Goal: Information Seeking & Learning: Find specific fact

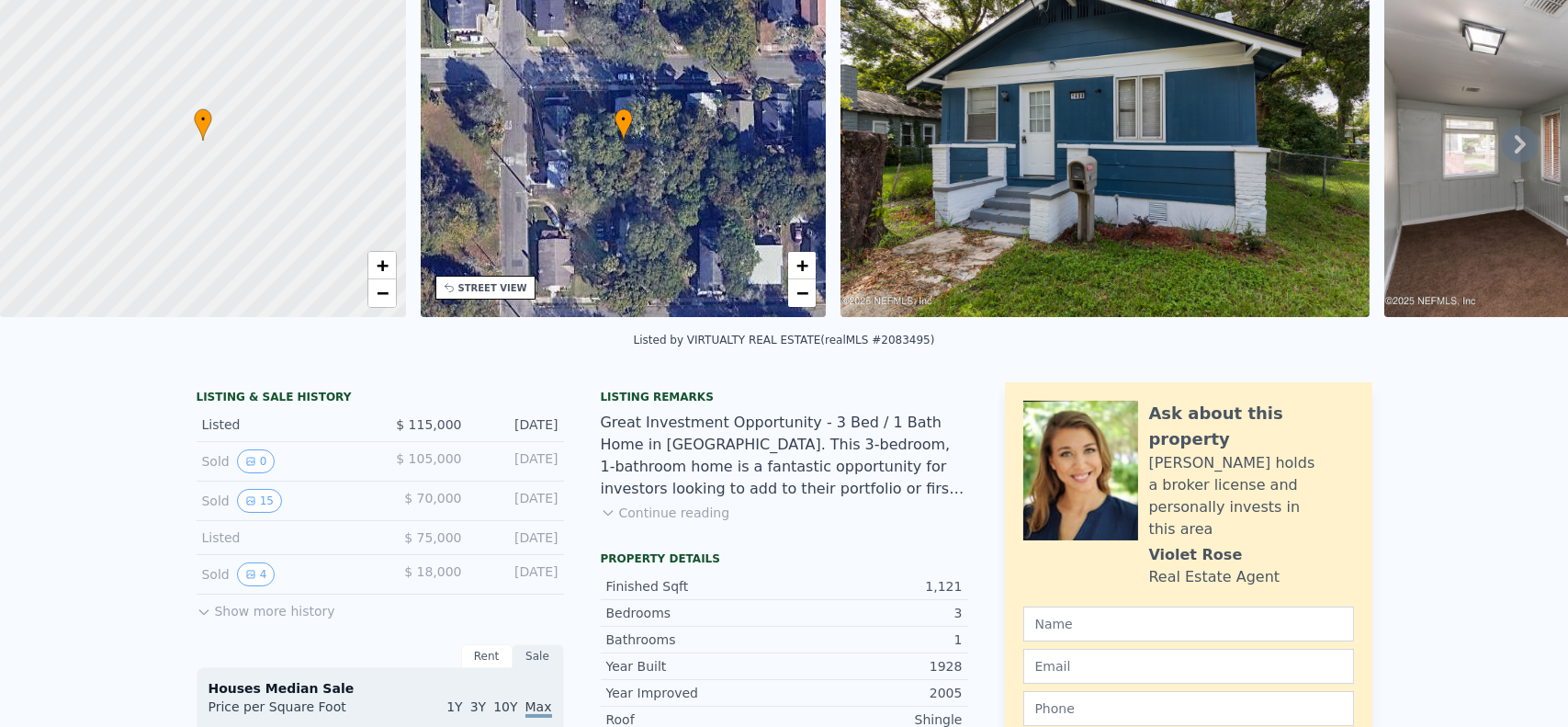
scroll to position [6, 0]
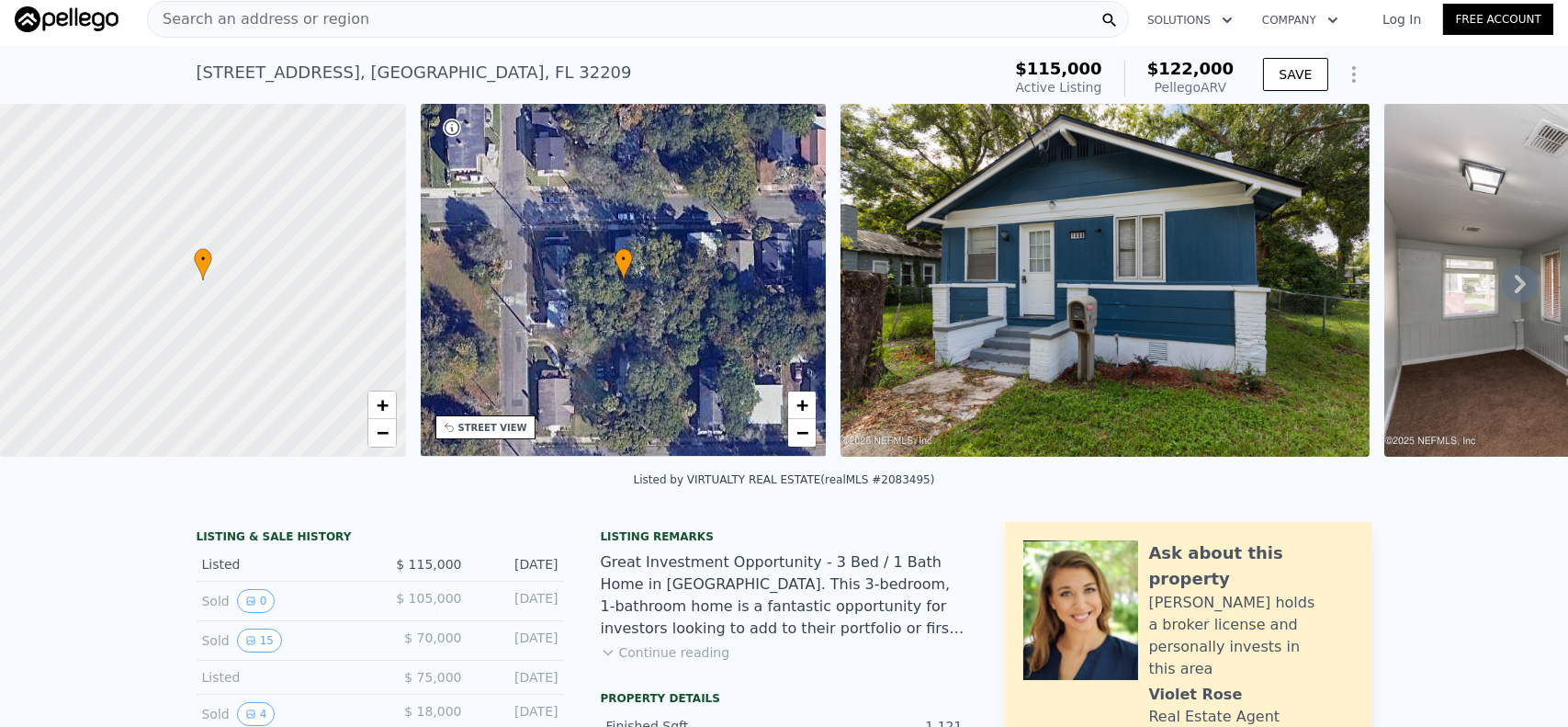
click at [262, 15] on span "Search an address or region" at bounding box center [258, 19] width 221 height 22
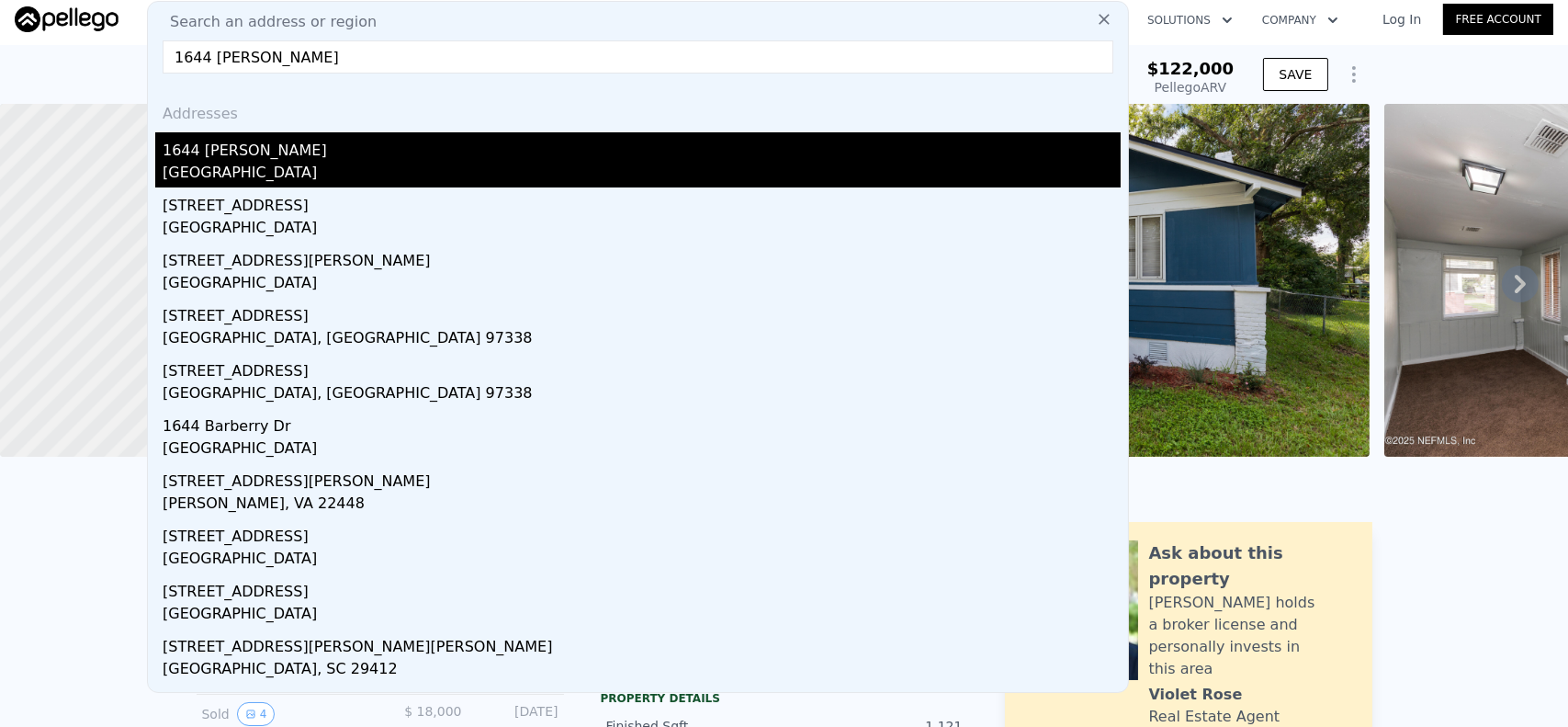
type input "1644 [PERSON_NAME]"
click at [226, 155] on div "1644 [PERSON_NAME]" at bounding box center [641, 147] width 958 height 29
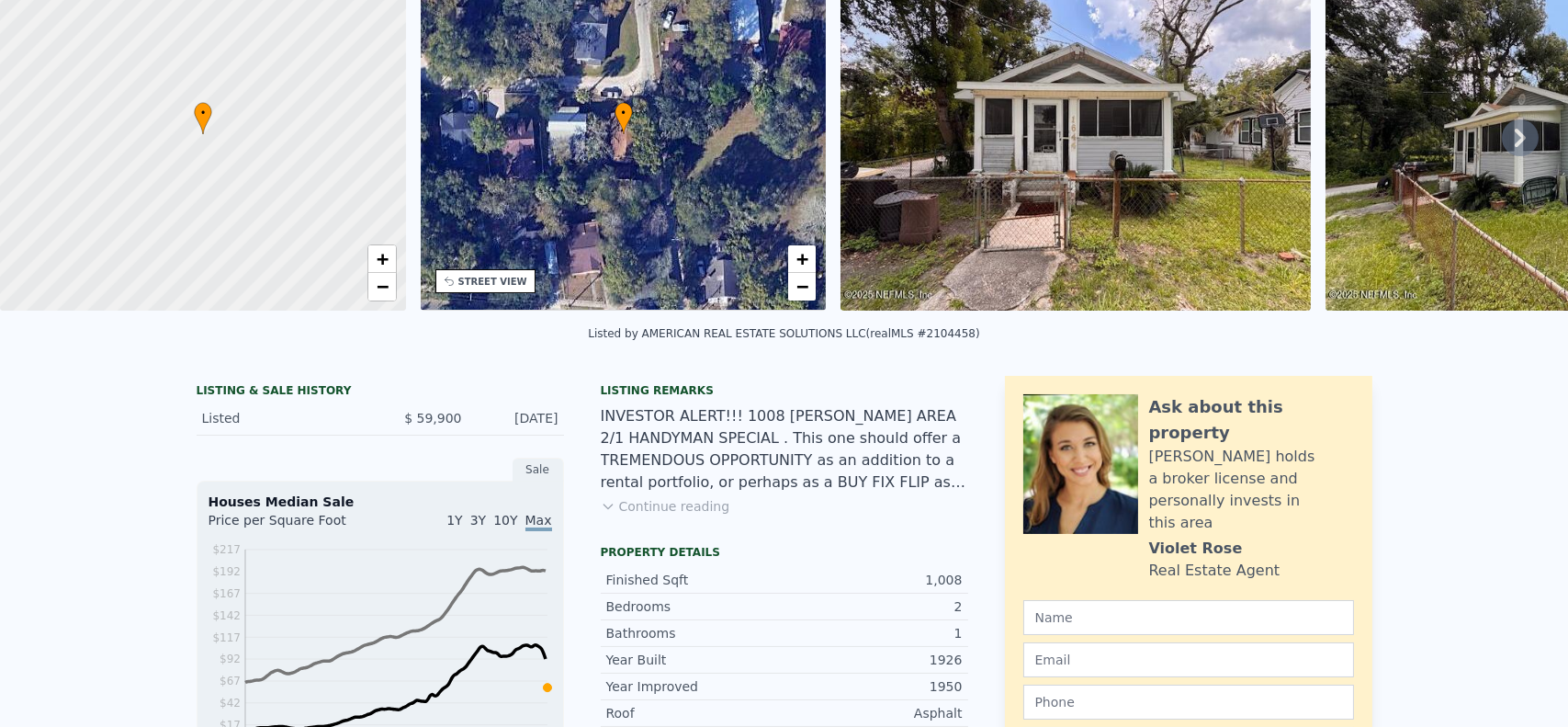
scroll to position [6, 0]
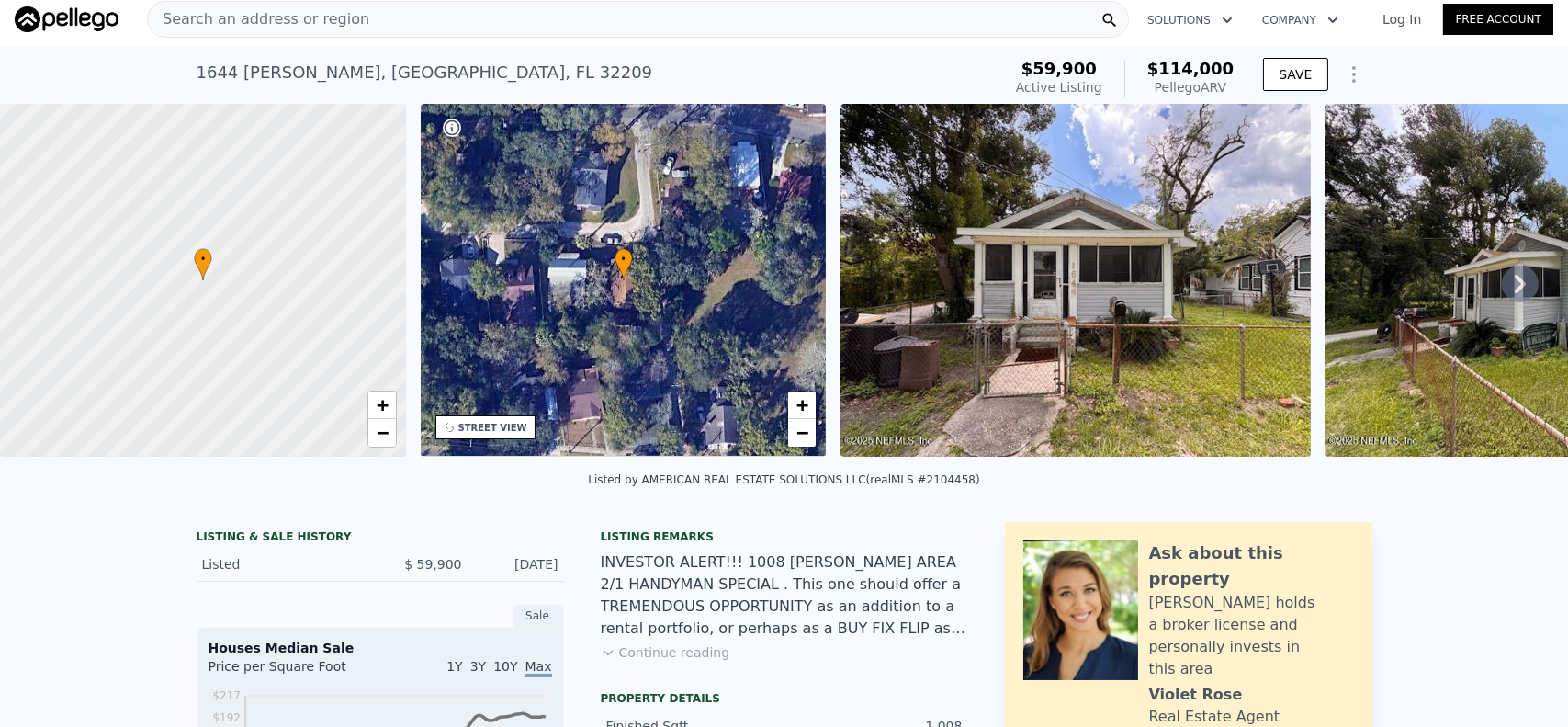
click at [311, 14] on span "Search an address or region" at bounding box center [258, 19] width 221 height 22
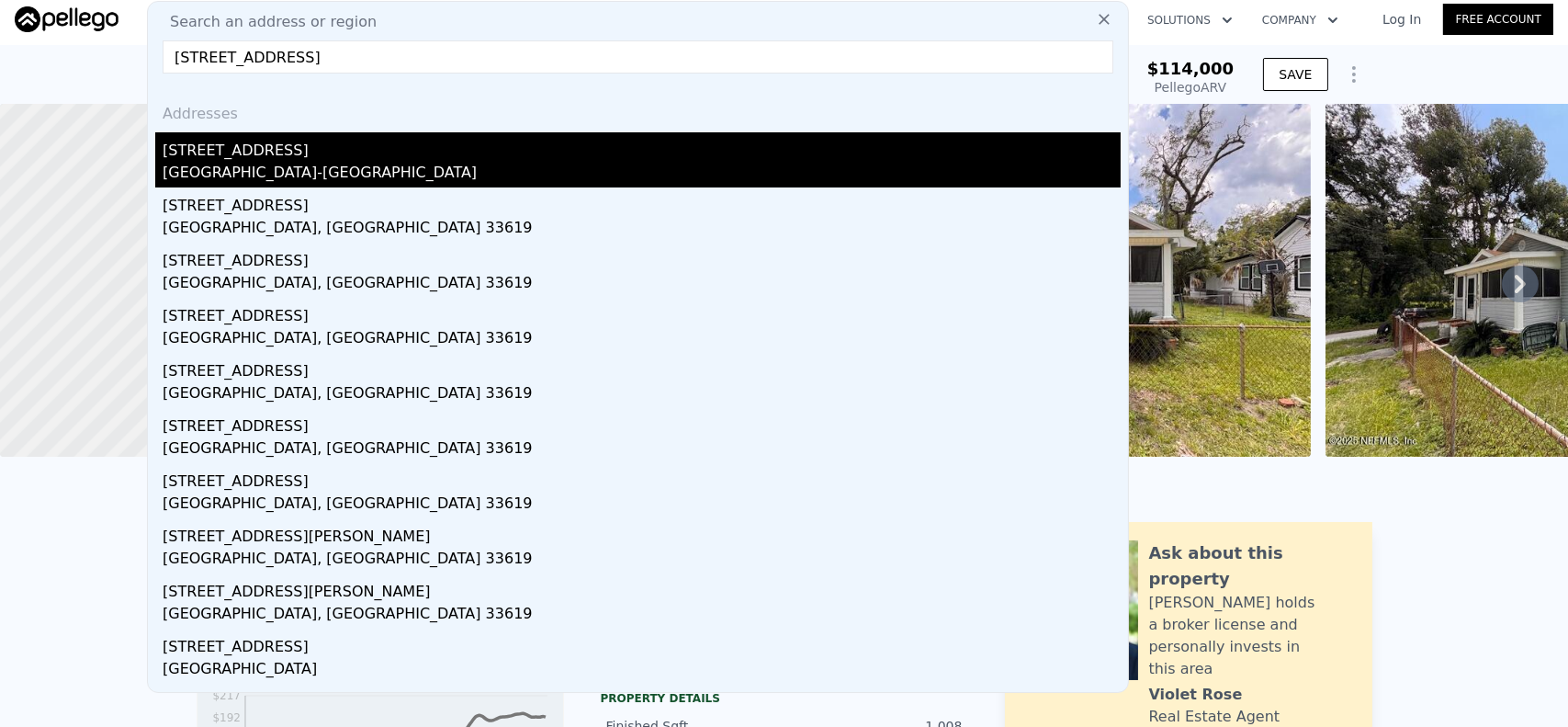
type input "[STREET_ADDRESS]"
click at [351, 165] on div "[GEOGRAPHIC_DATA]-[GEOGRAPHIC_DATA]" at bounding box center [641, 175] width 958 height 26
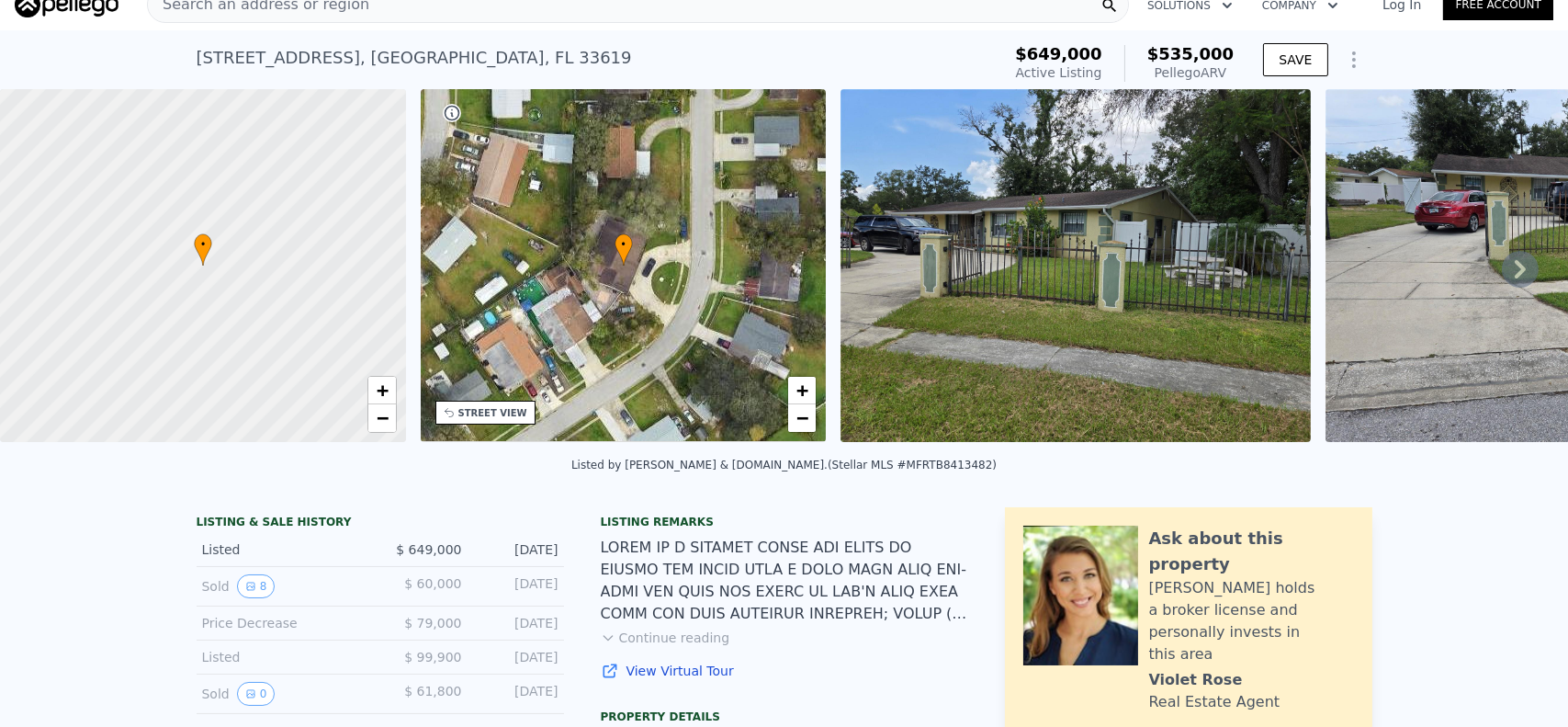
scroll to position [6, 0]
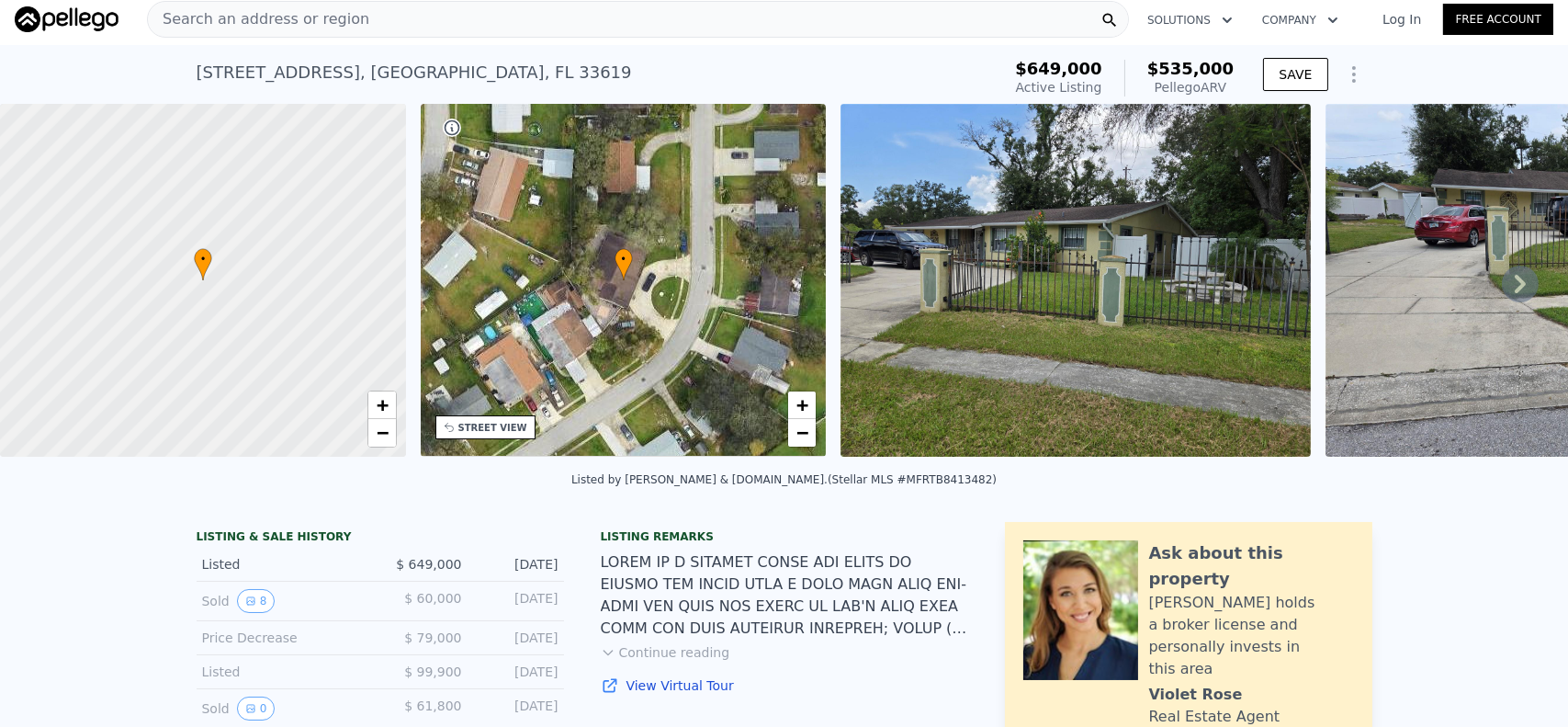
click at [213, 22] on span "Search an address or region" at bounding box center [258, 19] width 221 height 22
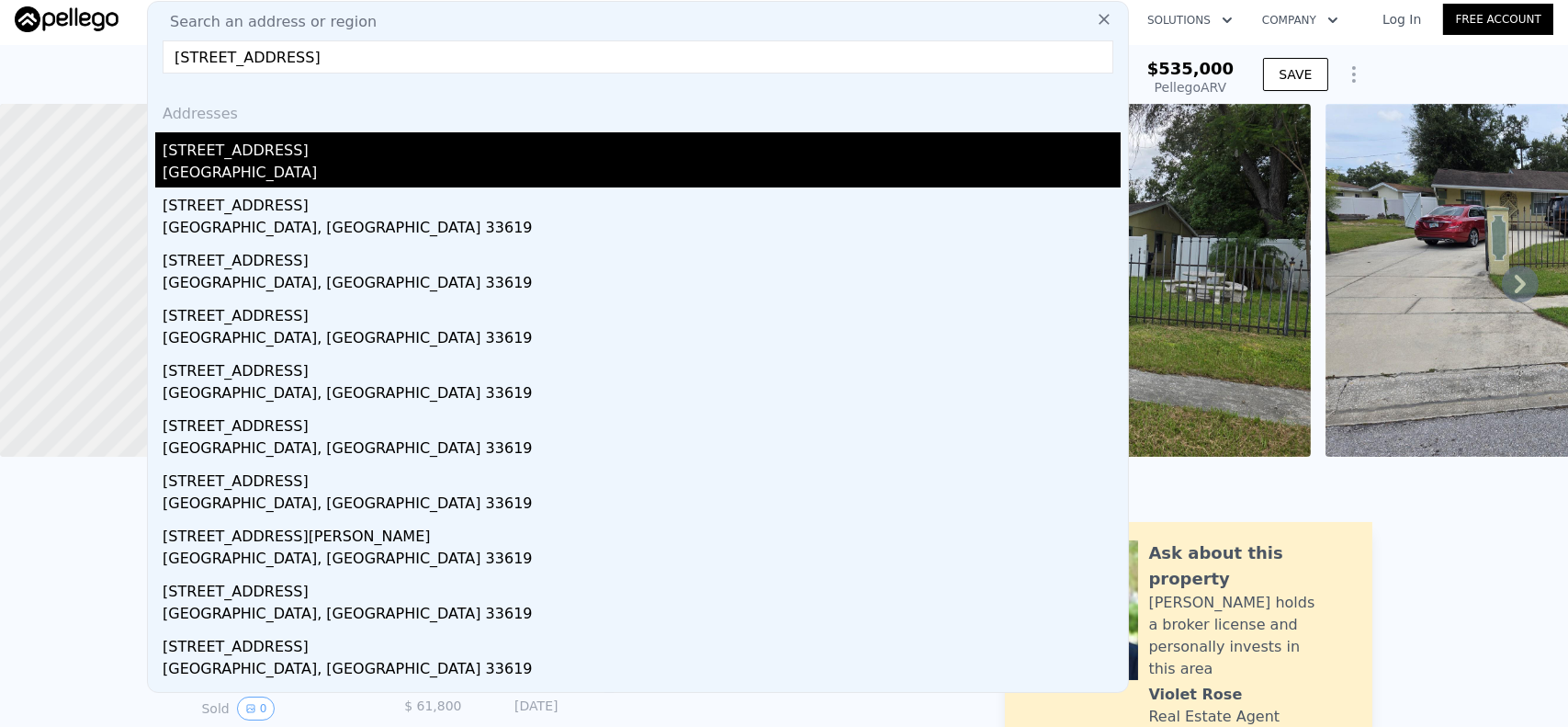
type input "[STREET_ADDRESS]"
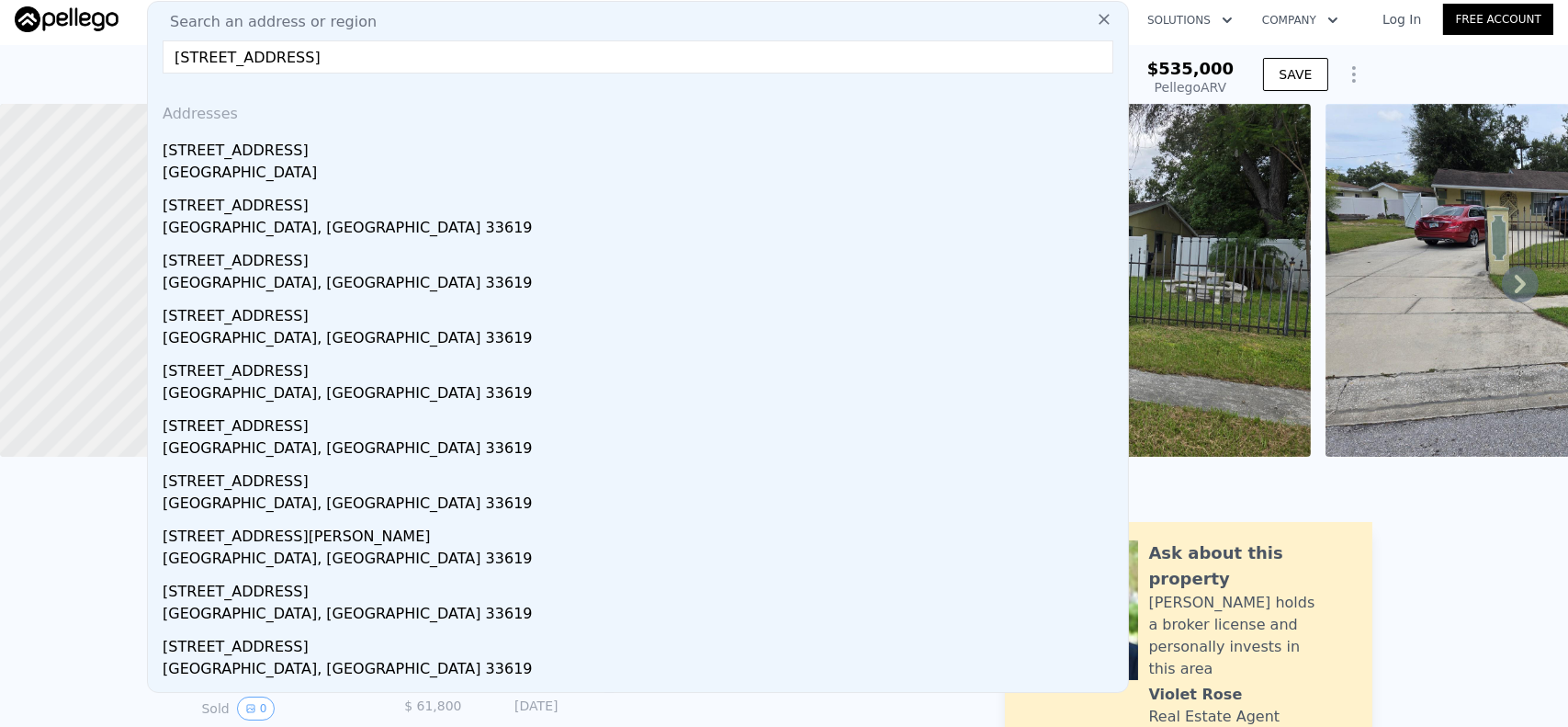
click at [261, 153] on div "[STREET_ADDRESS]" at bounding box center [641, 147] width 958 height 29
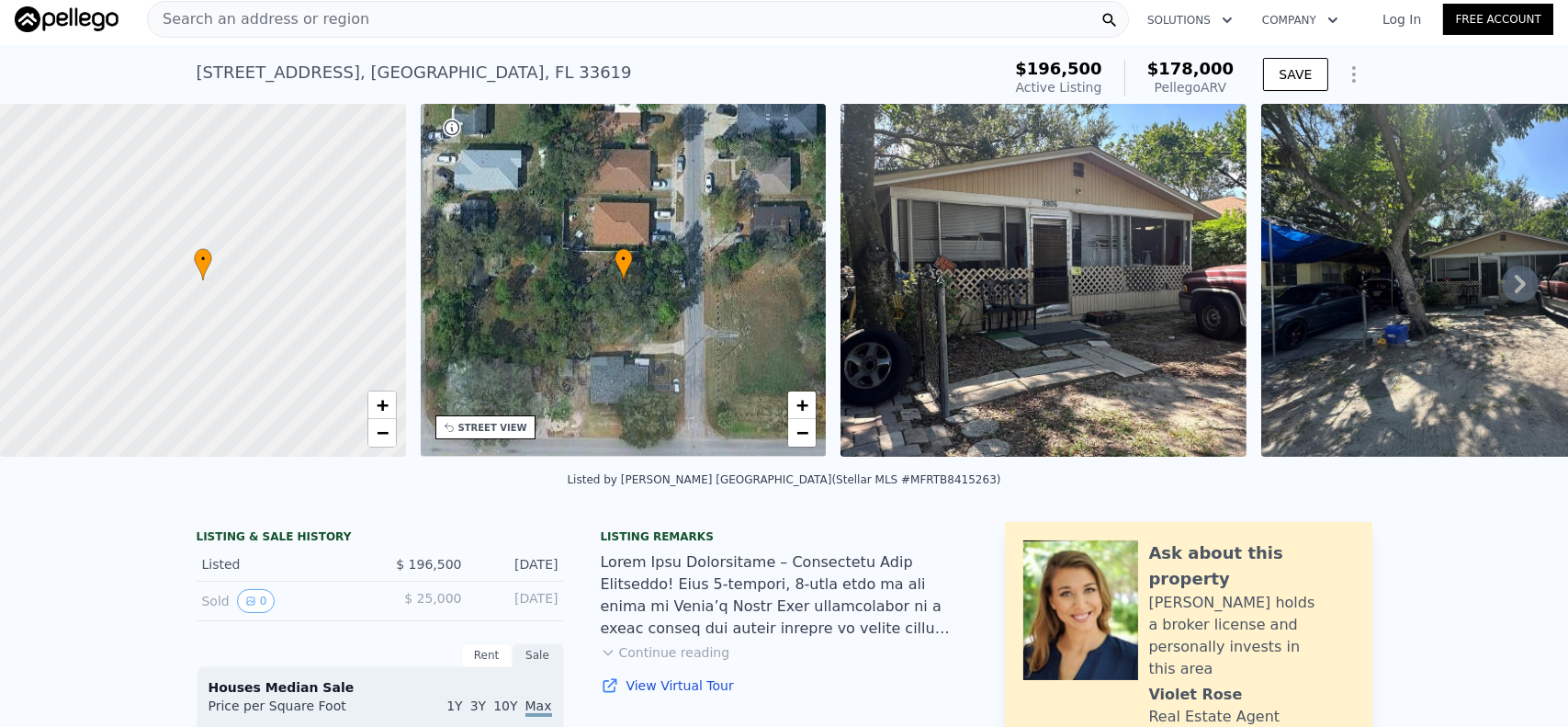
click at [244, 21] on span "Search an address or region" at bounding box center [258, 19] width 221 height 22
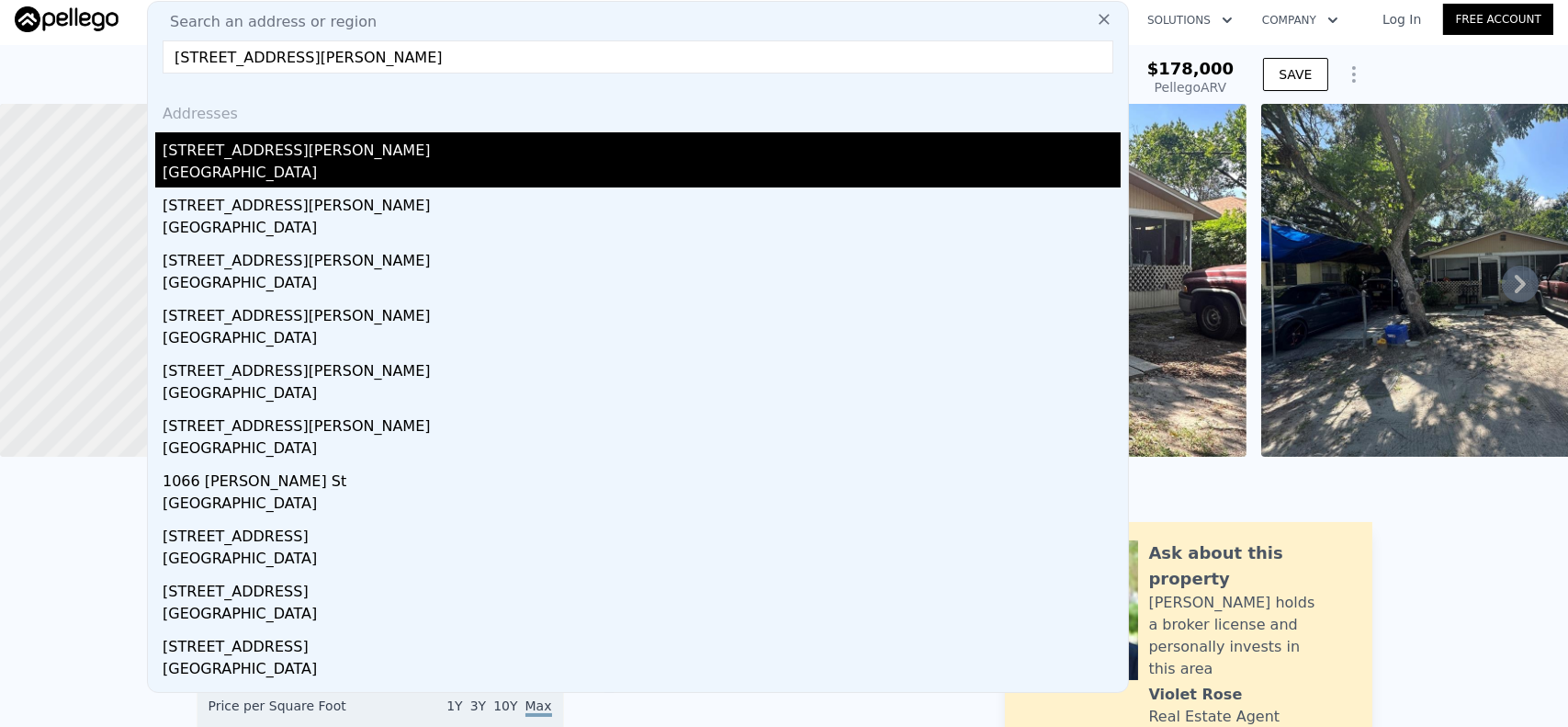
type input "[STREET_ADDRESS][PERSON_NAME]"
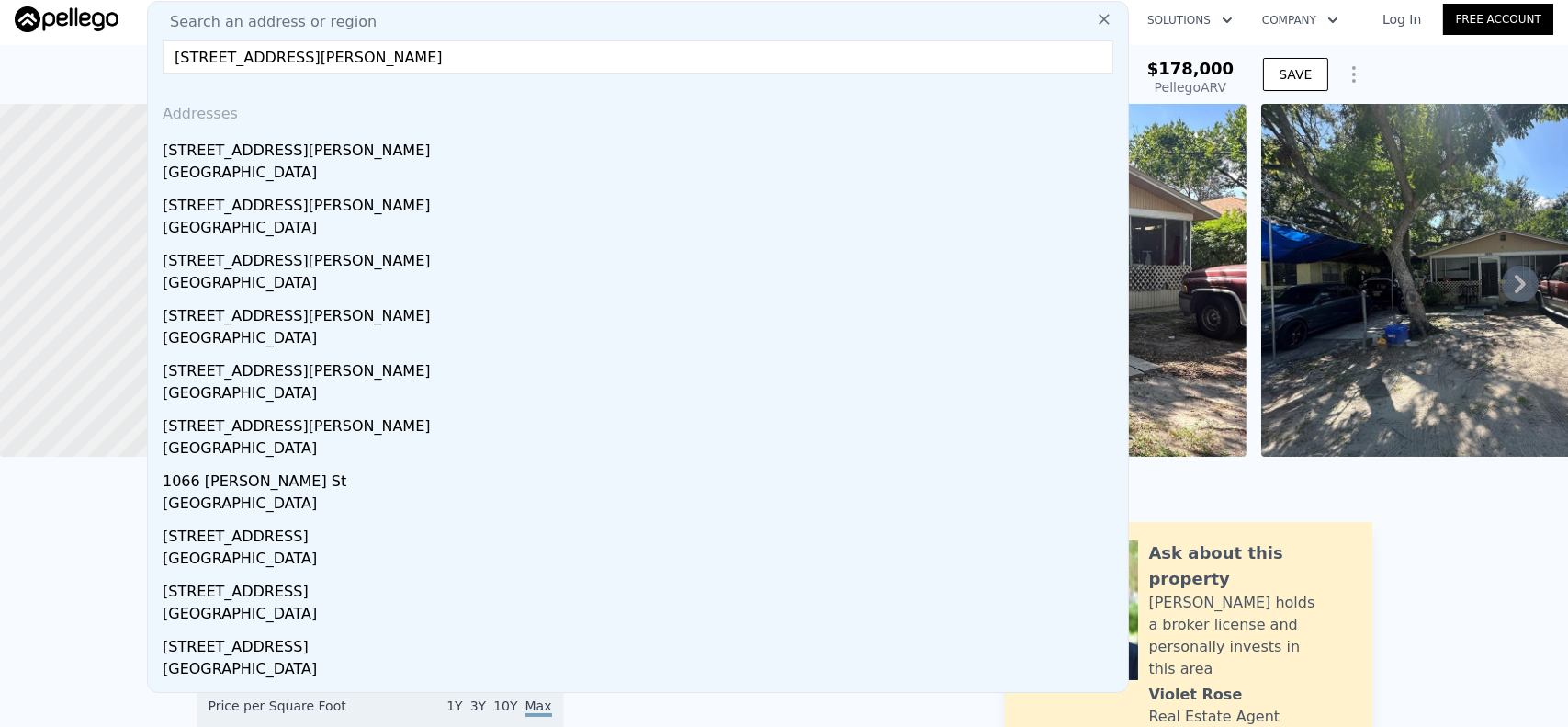
click at [205, 163] on div "[GEOGRAPHIC_DATA]" at bounding box center [641, 175] width 958 height 26
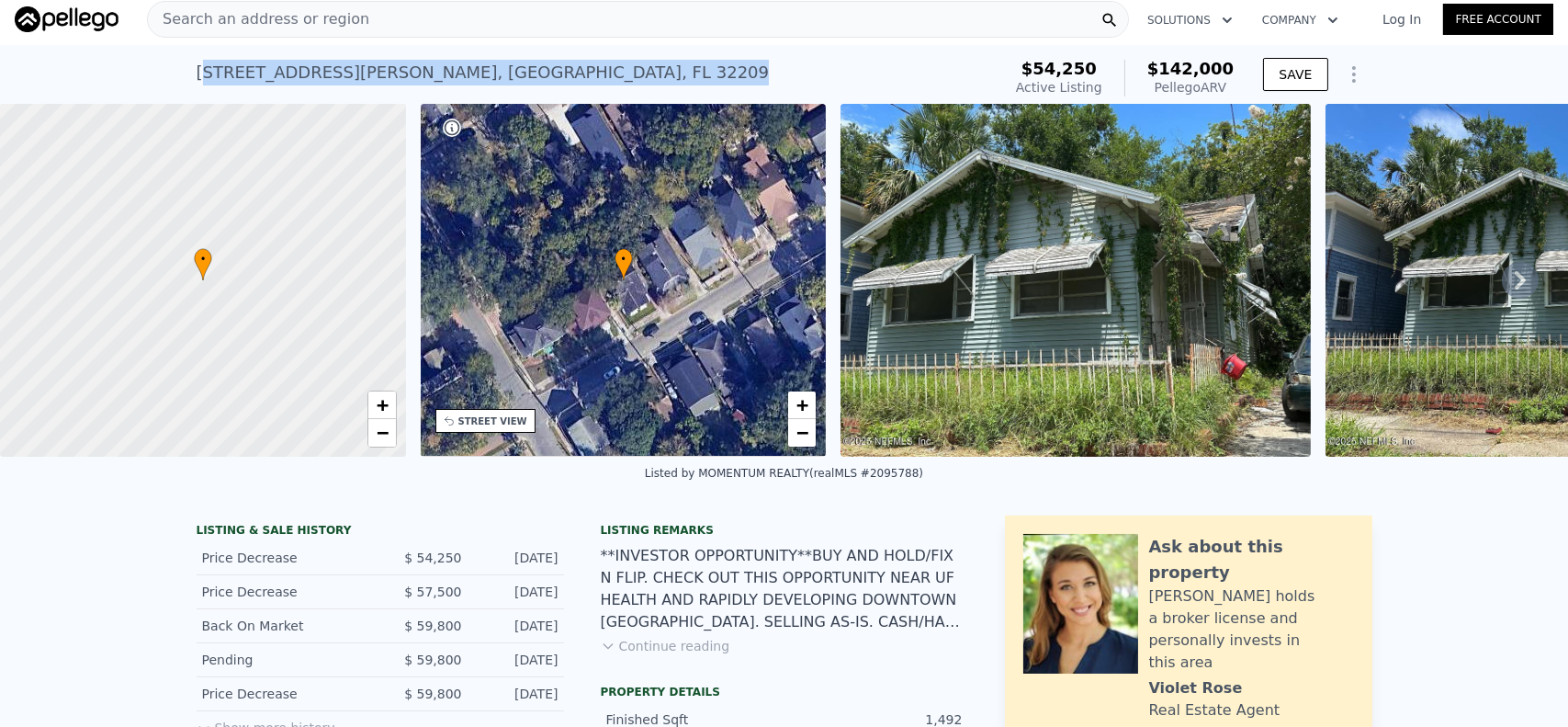
drag, startPoint x: 192, startPoint y: 72, endPoint x: 499, endPoint y: 70, distance: 307.0
click at [507, 69] on div "[STREET_ADDRESS][PERSON_NAME] Active at $54,250 (~ARV $142k )" at bounding box center [595, 79] width 797 height 52
copy div "[STREET_ADDRESS][PERSON_NAME]"
drag, startPoint x: 488, startPoint y: 80, endPoint x: 430, endPoint y: 76, distance: 58.1
click at [488, 80] on div "[STREET_ADDRESS][PERSON_NAME] Active at $54,250 (~ARV $142k )" at bounding box center [595, 79] width 797 height 52
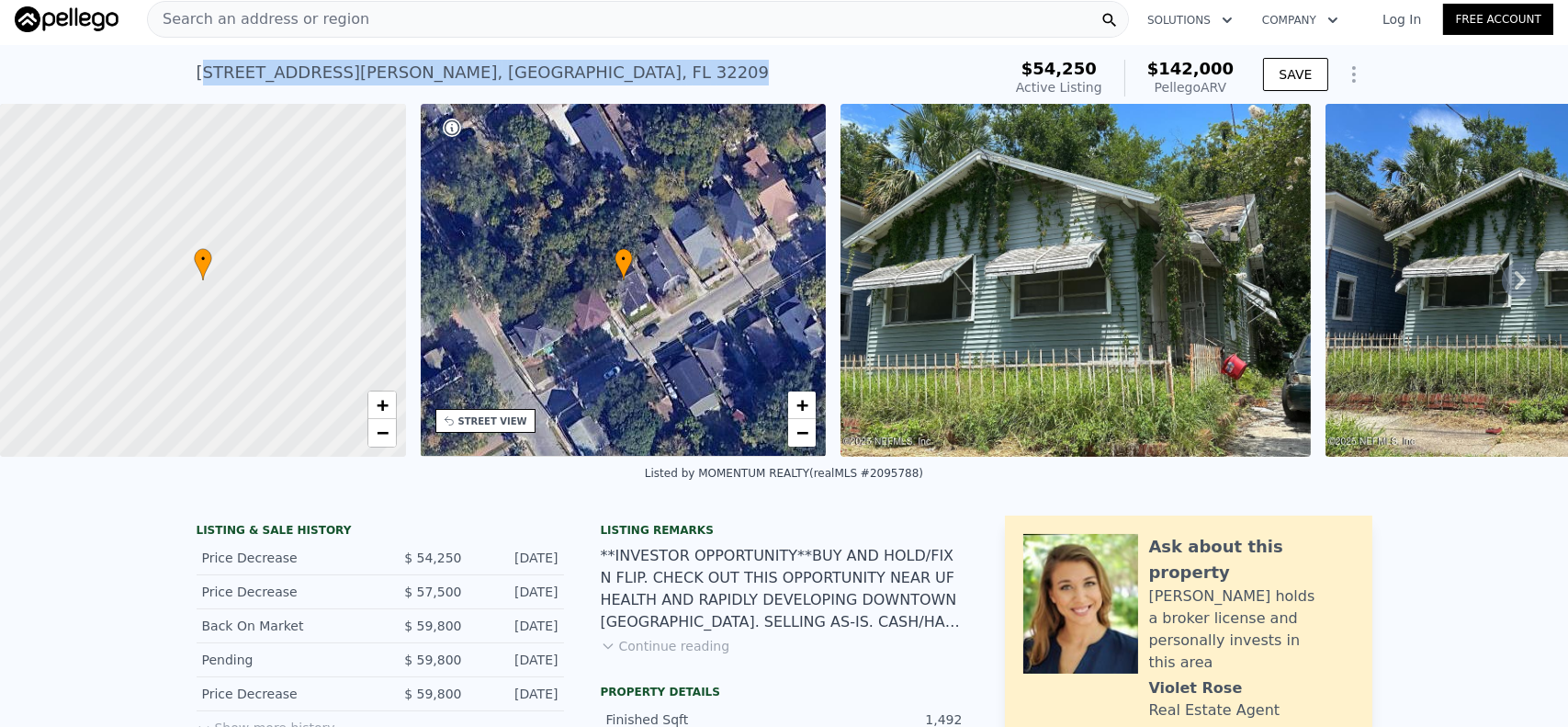
click at [273, 76] on div "[STREET_ADDRESS][PERSON_NAME]" at bounding box center [482, 73] width 573 height 26
drag, startPoint x: 189, startPoint y: 73, endPoint x: 477, endPoint y: 72, distance: 288.0
click at [485, 70] on div "[STREET_ADDRESS][PERSON_NAME] Active at $54,250 (~ARV $142k )" at bounding box center [595, 79] width 797 height 52
copy div "[STREET_ADDRESS][PERSON_NAME]"
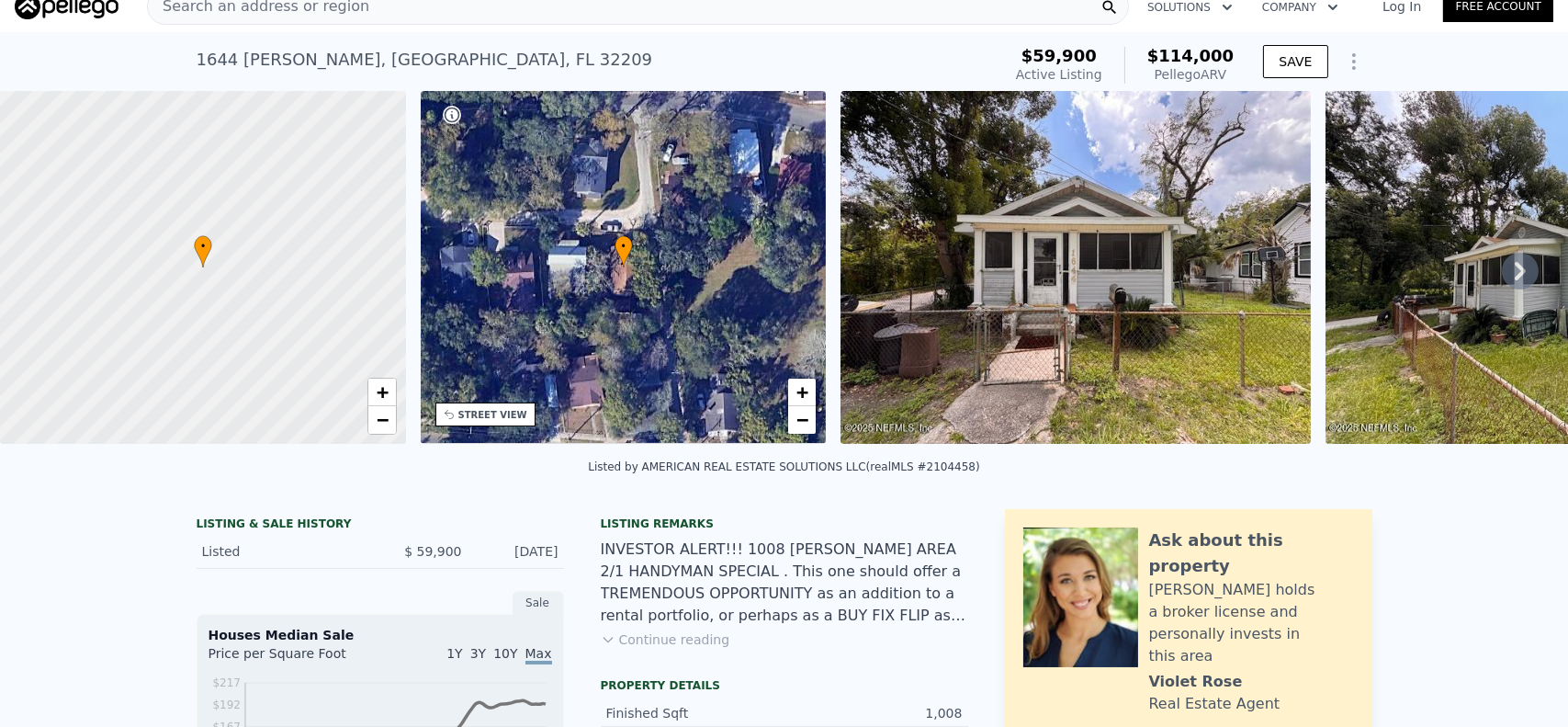
scroll to position [6, 0]
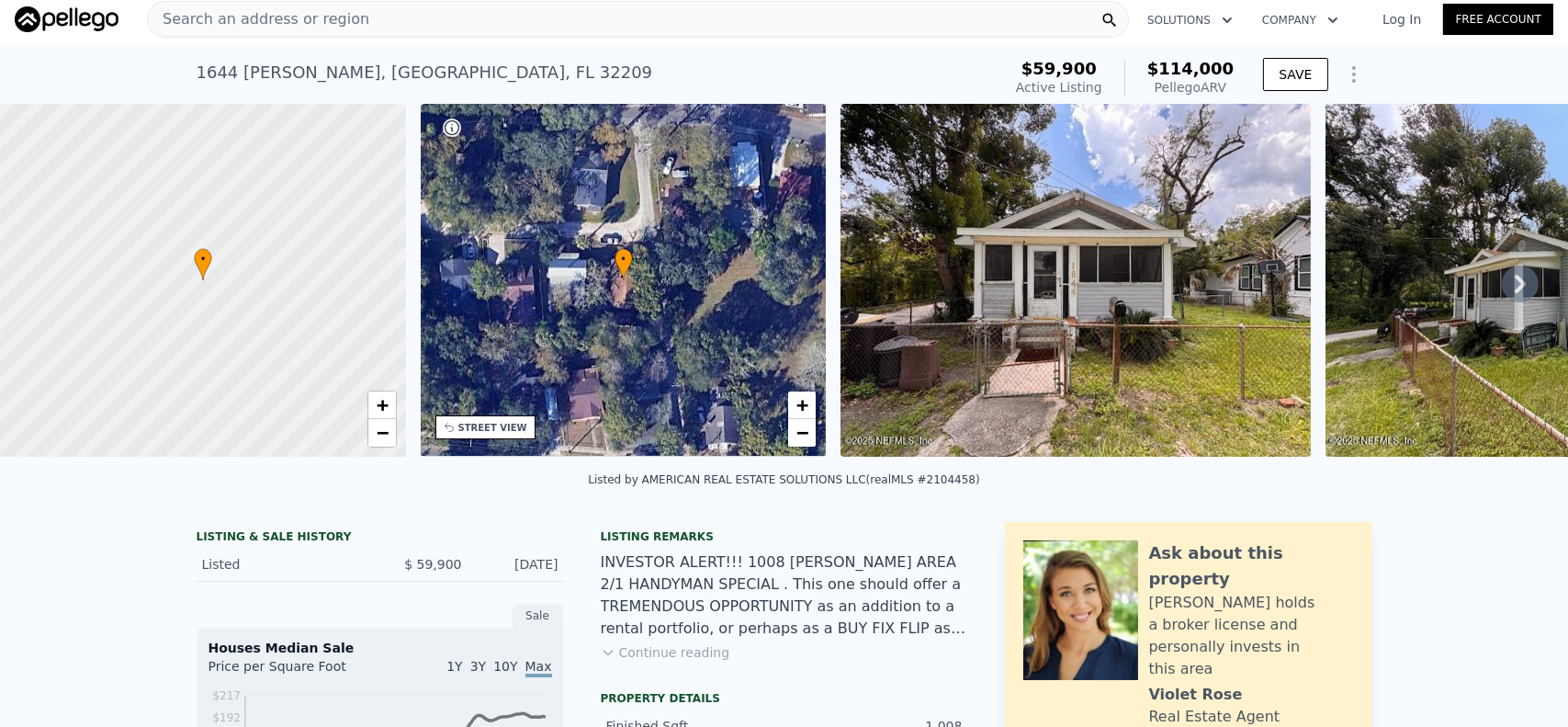
click at [231, 16] on span "Search an address or region" at bounding box center [258, 19] width 221 height 22
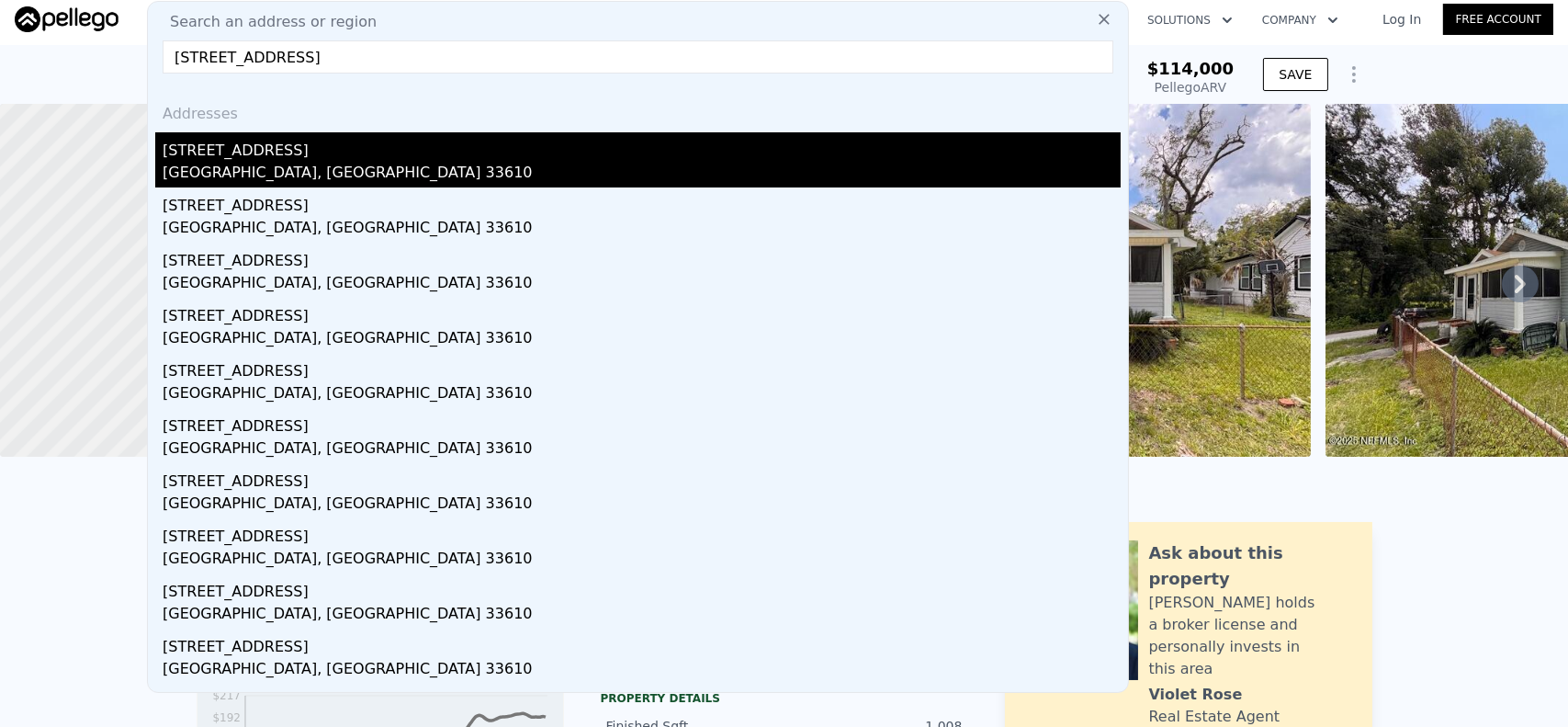
type input "3613 Deleuil Ave, TAMPA, FL 33610"
click at [267, 153] on div "3613 Deleuil Avenue E" at bounding box center [641, 147] width 958 height 29
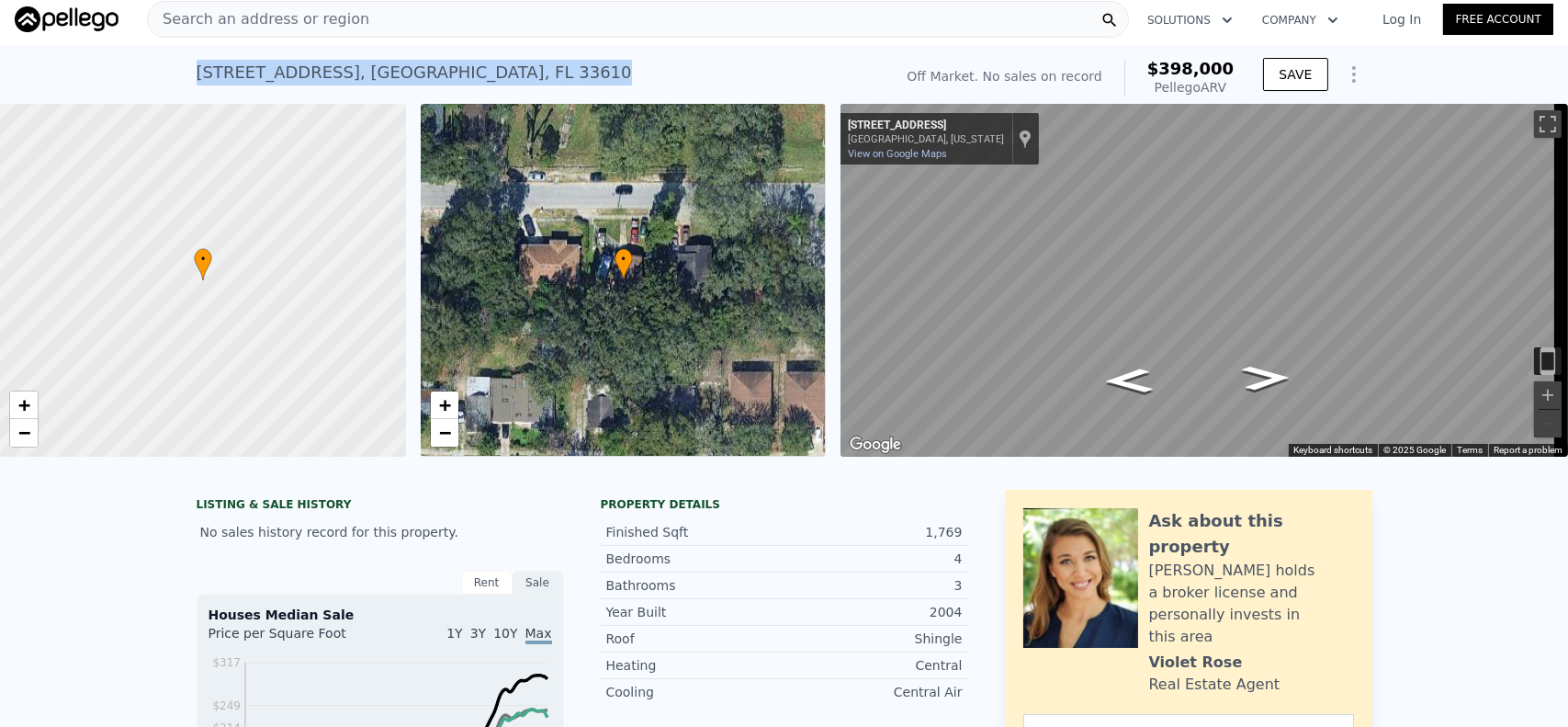
drag, startPoint x: 189, startPoint y: 70, endPoint x: 514, endPoint y: 83, distance: 325.3
click at [514, 83] on div "3613 DELEUIL AVENUE E , Tampa , FL 33610 No sales on record (~ARV $398k )" at bounding box center [540, 79] width 689 height 52
copy div "3613 DELEUIL AVENUE E , Tampa , FL 33610"
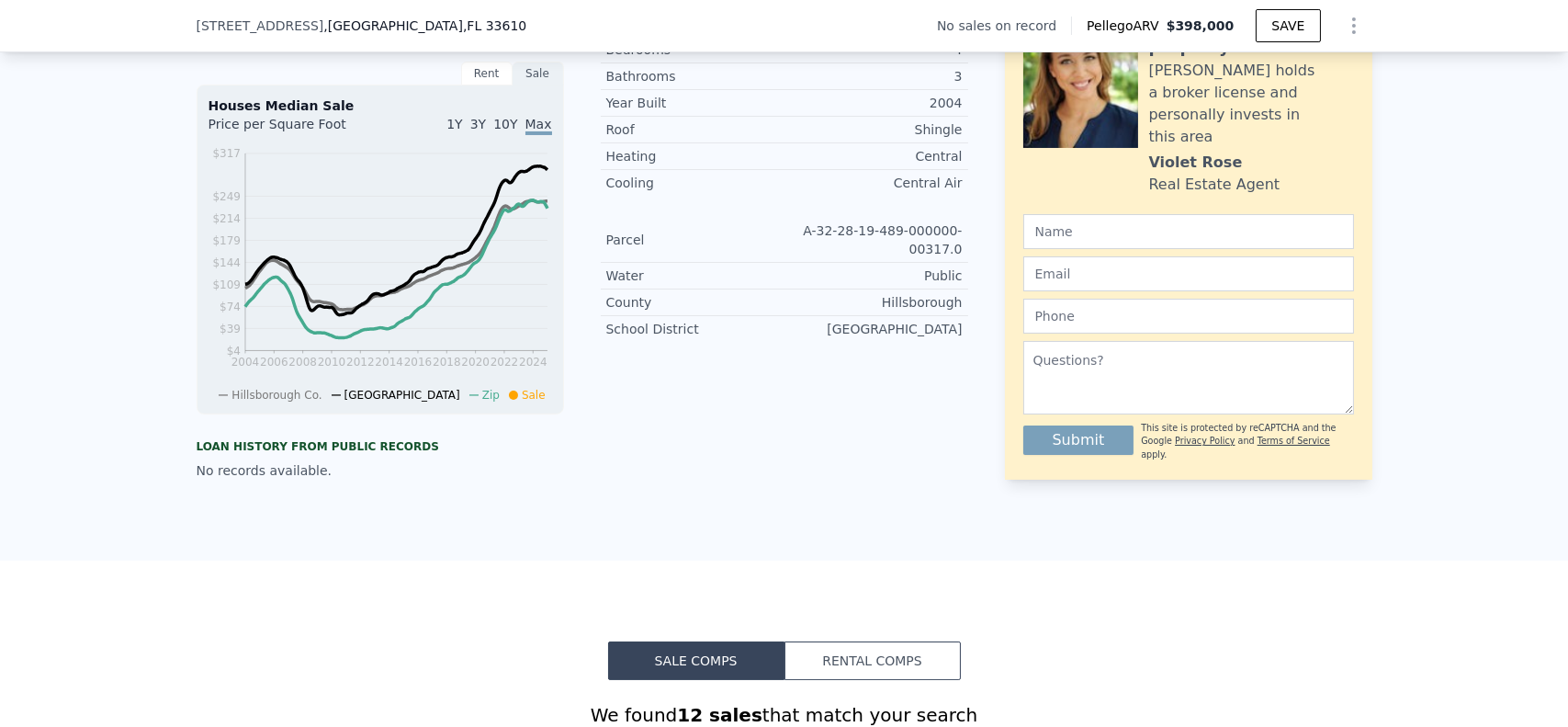
scroll to position [460, 0]
